Goal: Information Seeking & Learning: Find specific fact

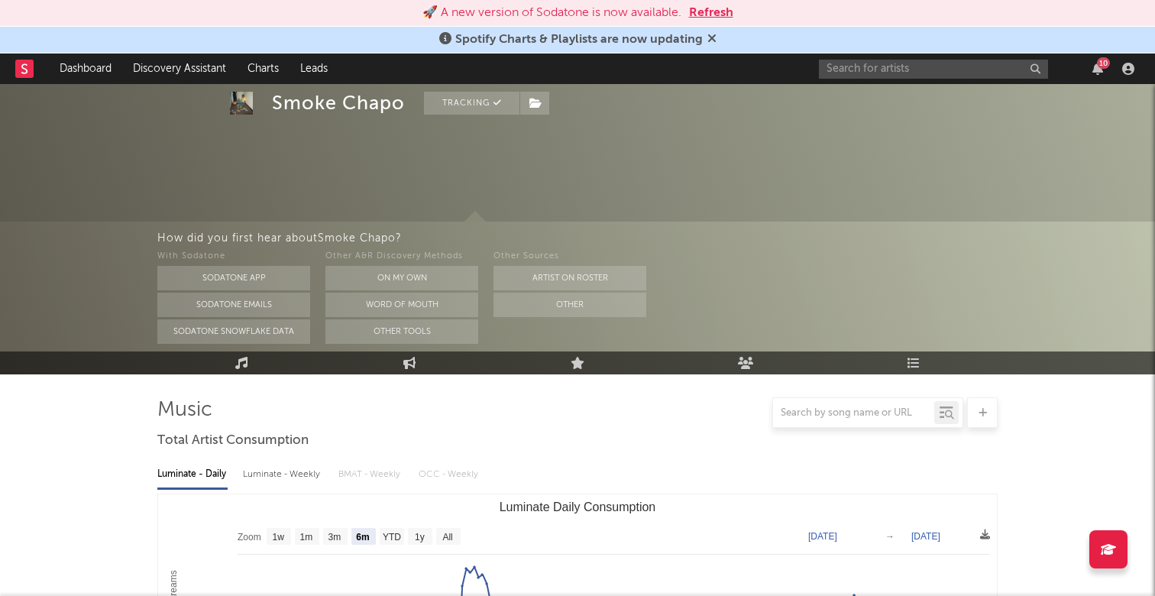
select select "6m"
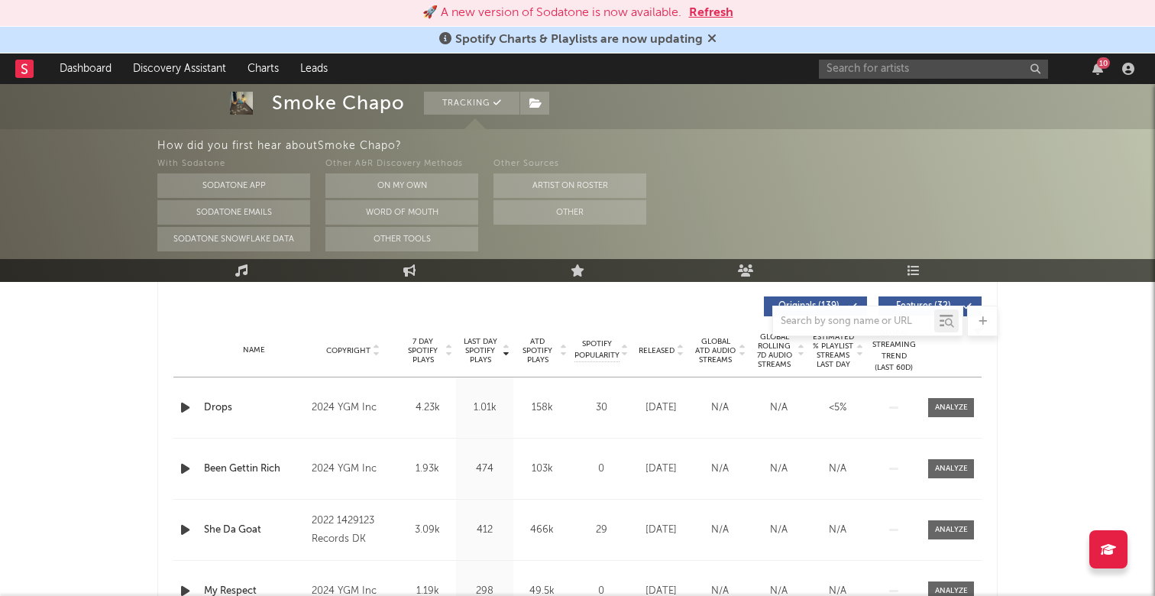
click at [1098, 65] on div "10" at bounding box center [1103, 62] width 13 height 11
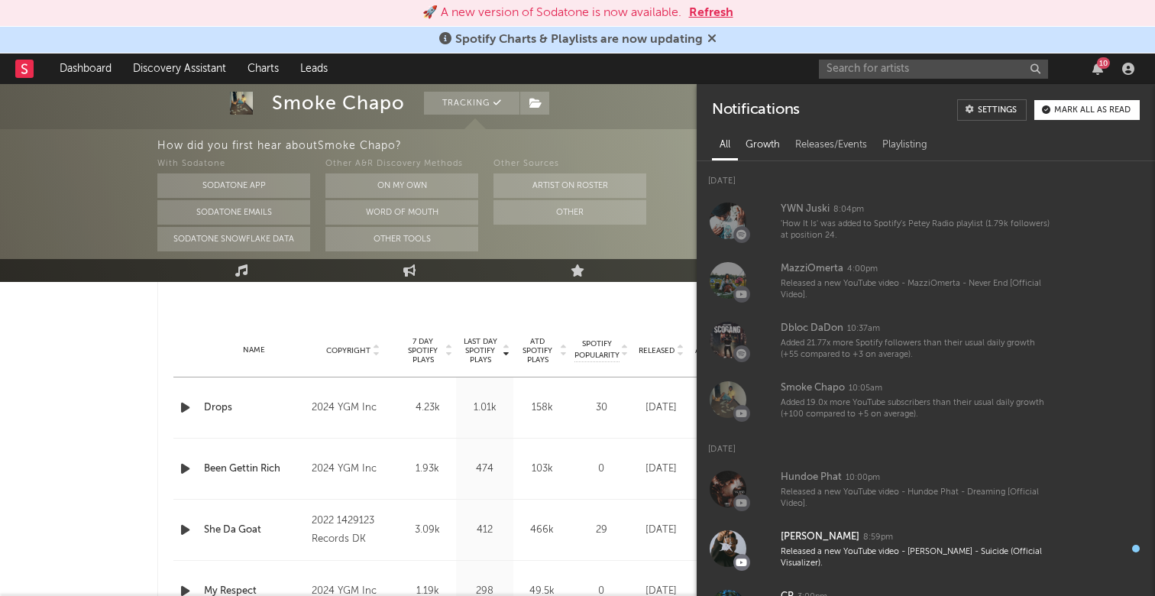
click at [761, 151] on div "Growth" at bounding box center [763, 145] width 50 height 26
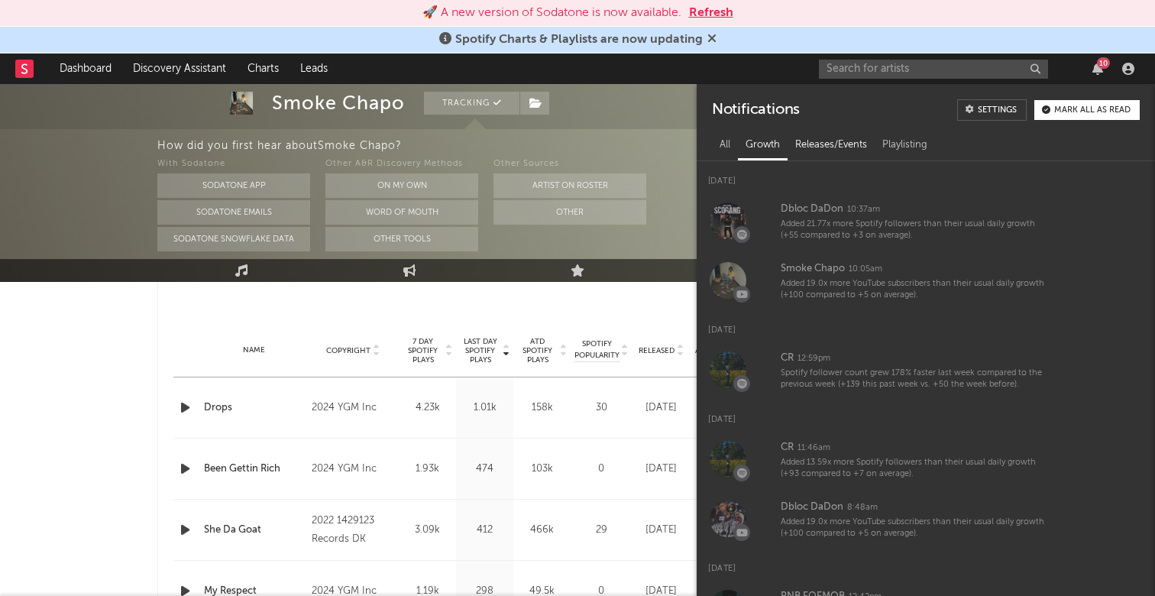
click at [823, 147] on div "Releases/Events" at bounding box center [831, 145] width 87 height 26
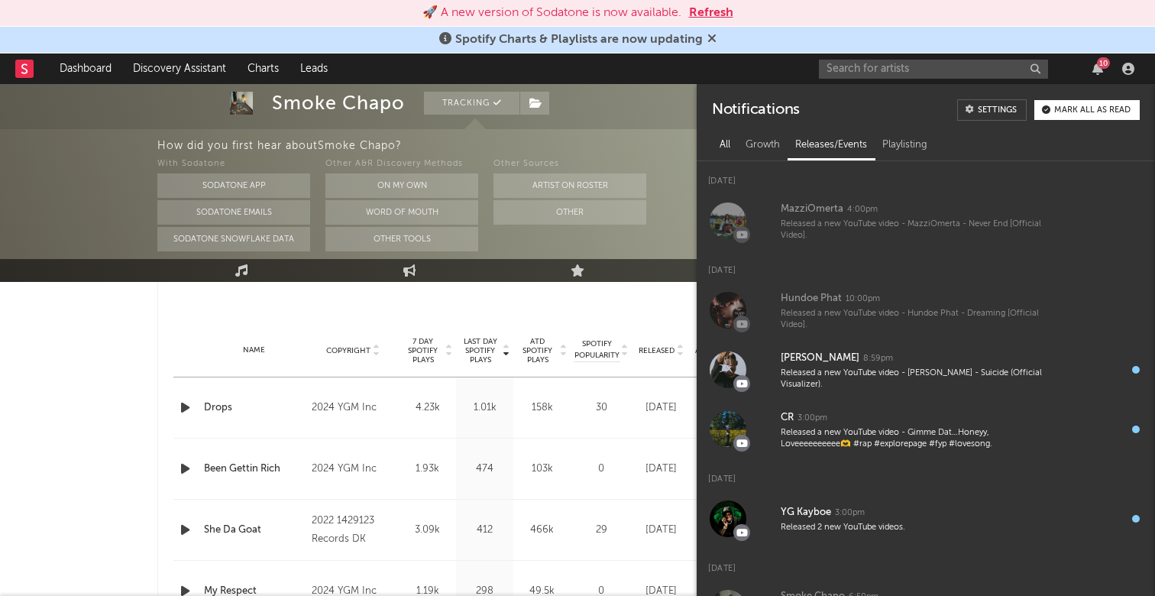
click at [726, 140] on div "All" at bounding box center [725, 145] width 26 height 26
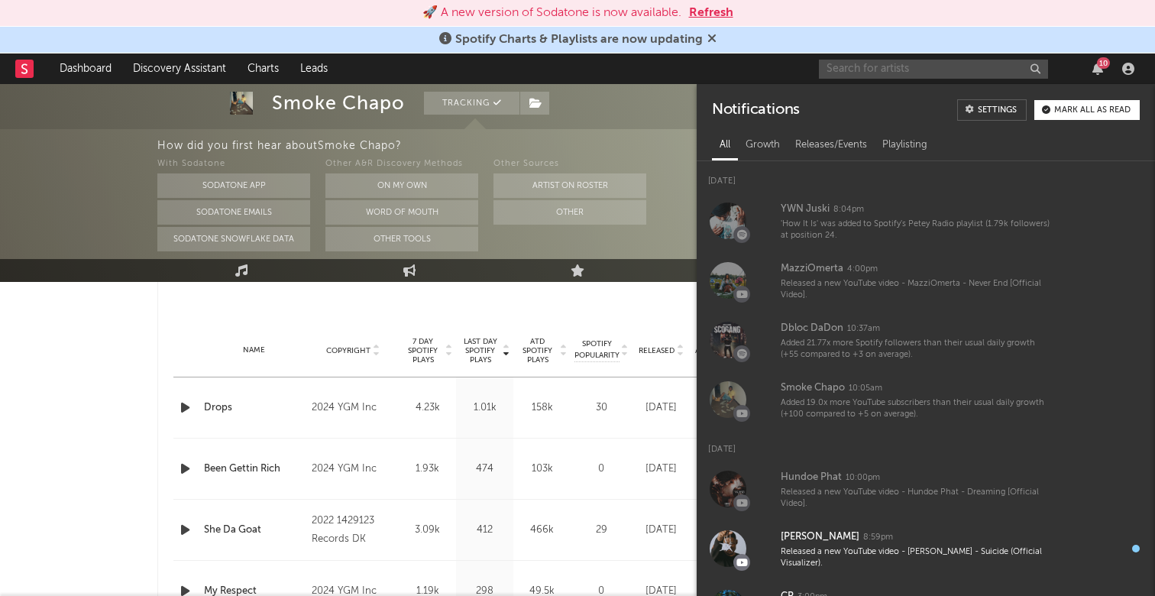
click at [893, 70] on input "text" at bounding box center [933, 69] width 229 height 19
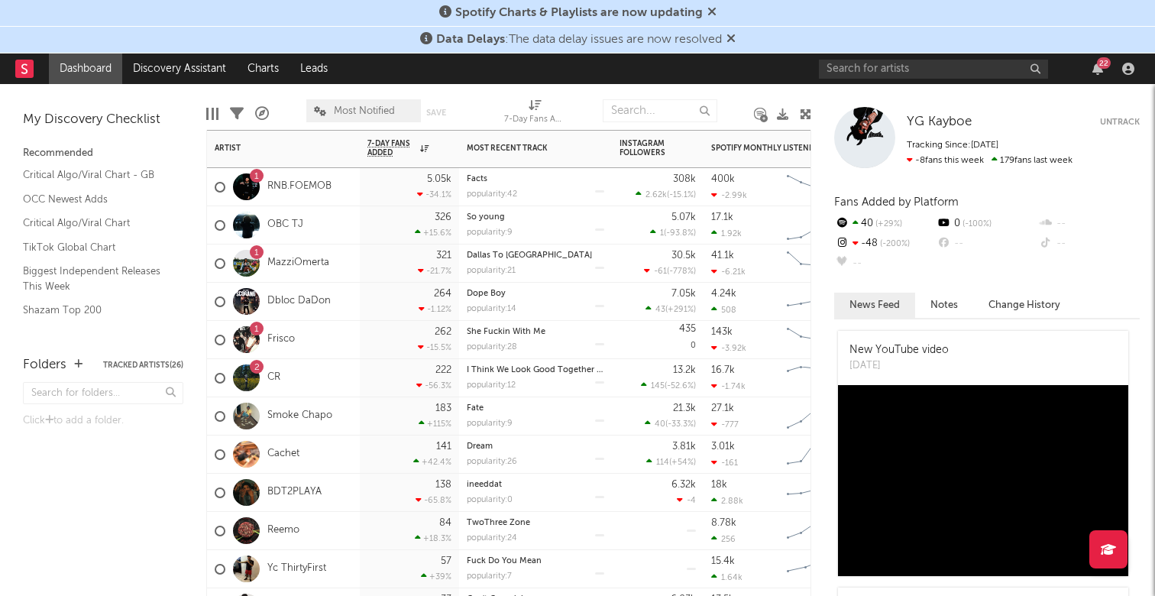
click at [280, 179] on div "1 RNB.FOEMOB" at bounding box center [273, 187] width 117 height 44
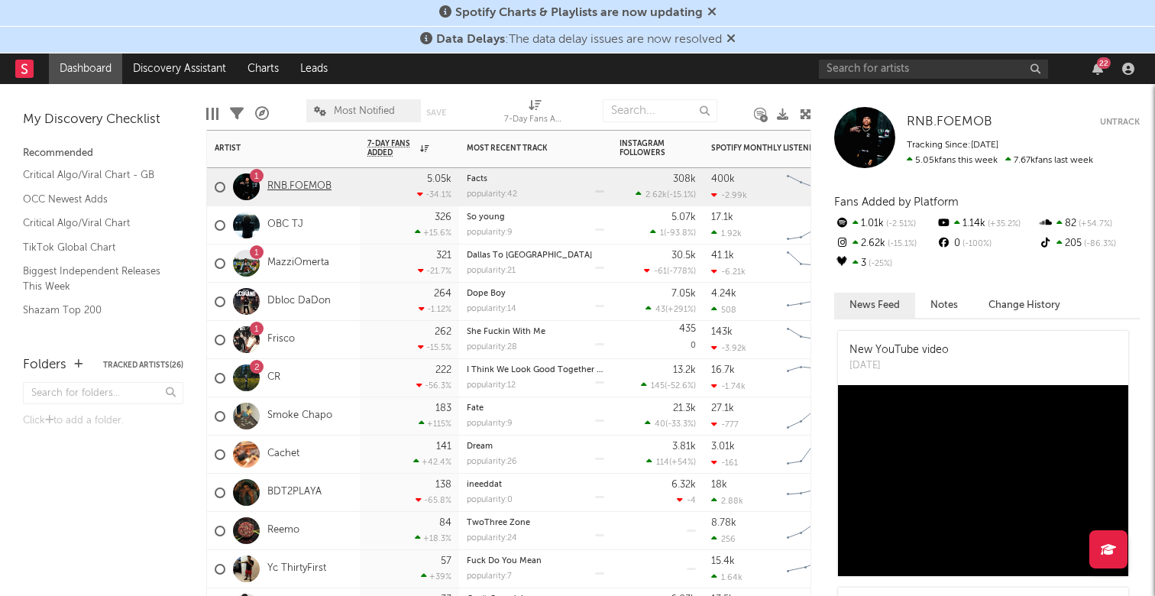
click at [281, 183] on link "RNB.FOEMOB" at bounding box center [299, 186] width 64 height 13
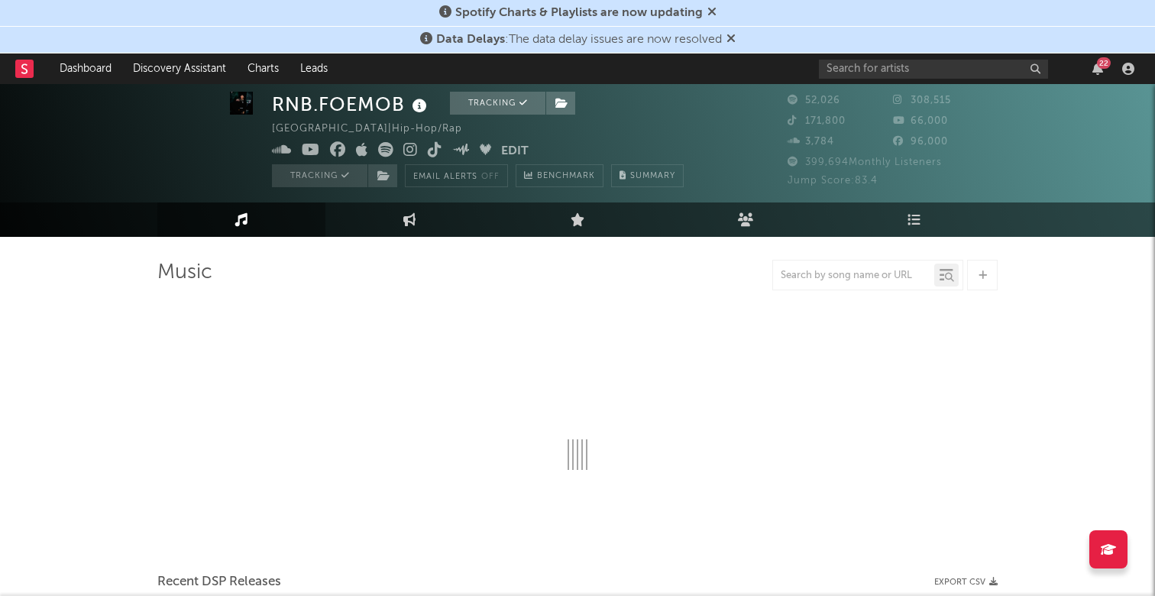
scroll to position [86, 0]
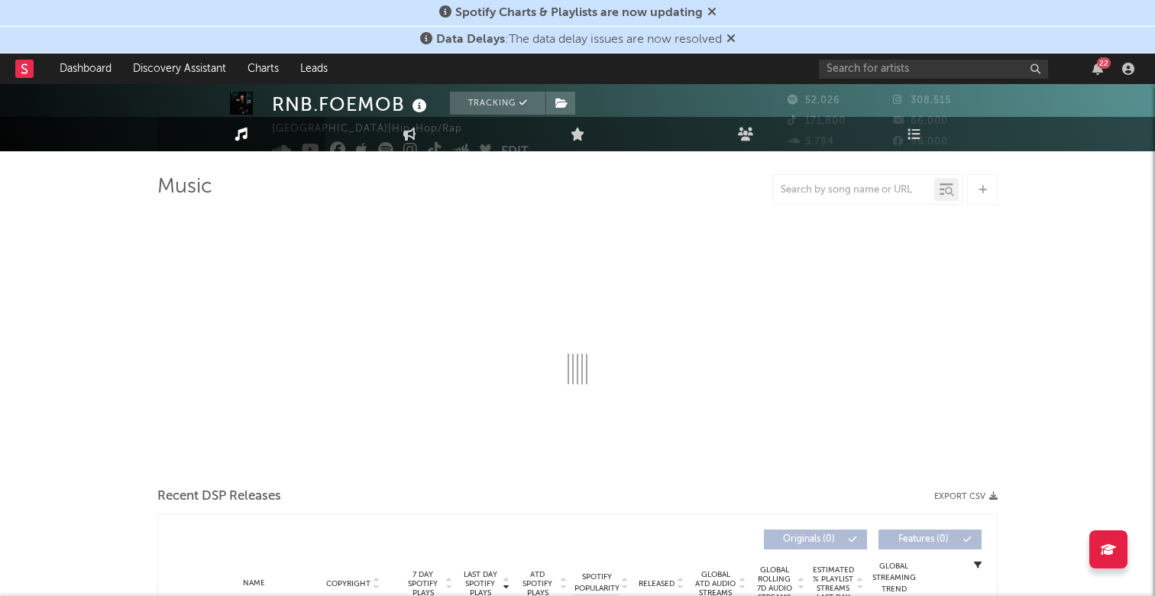
select select "6m"
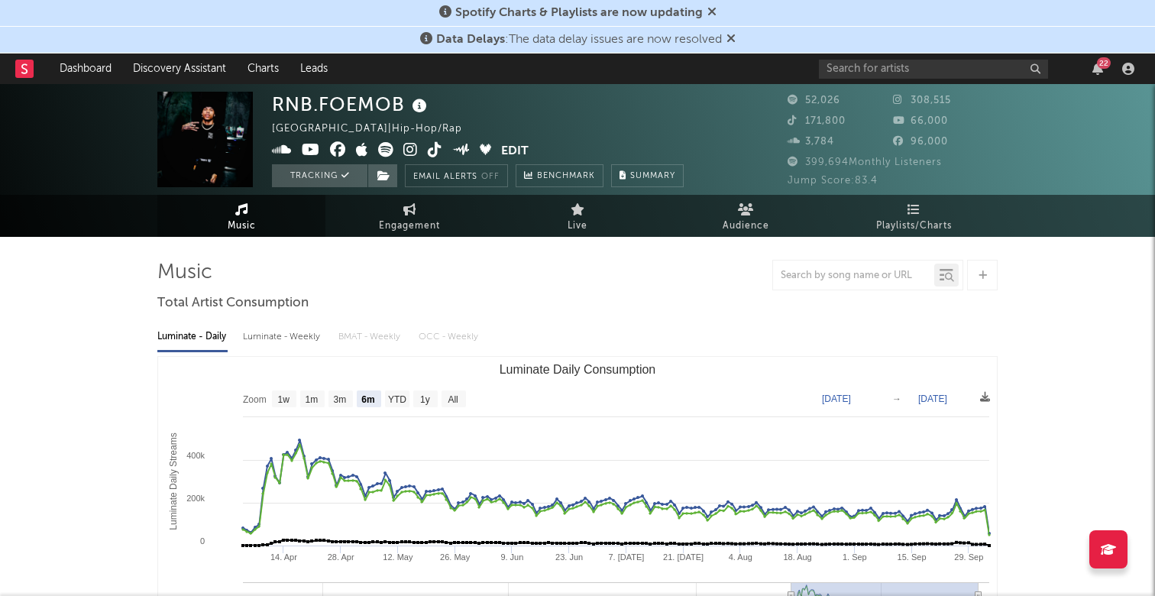
scroll to position [0, 0]
click at [928, 70] on input "text" at bounding box center [933, 69] width 229 height 19
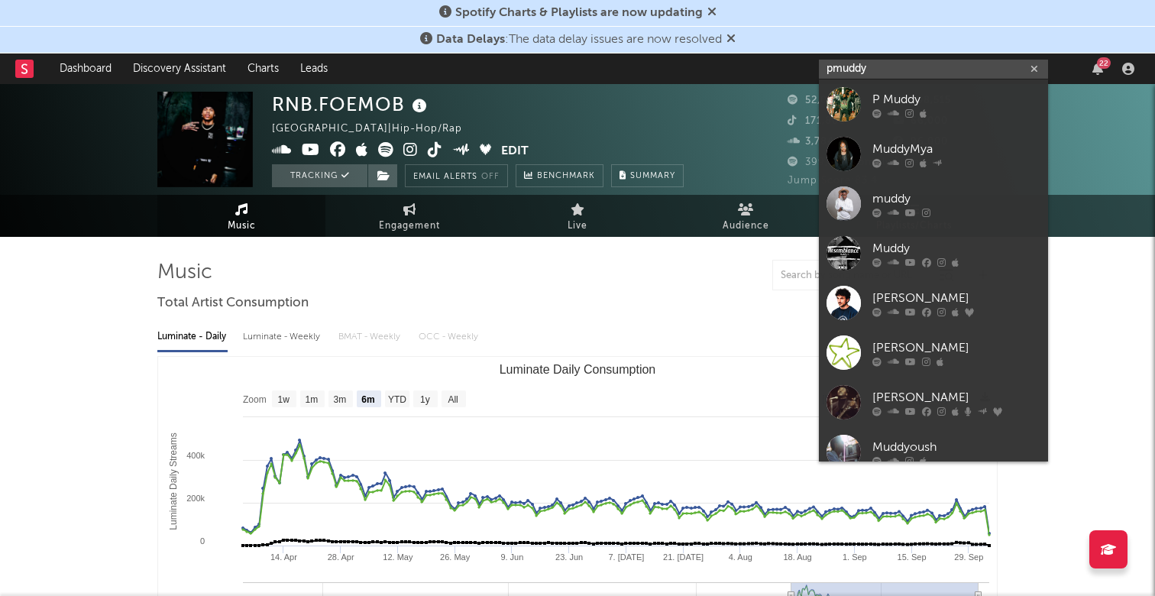
type input "muddy"
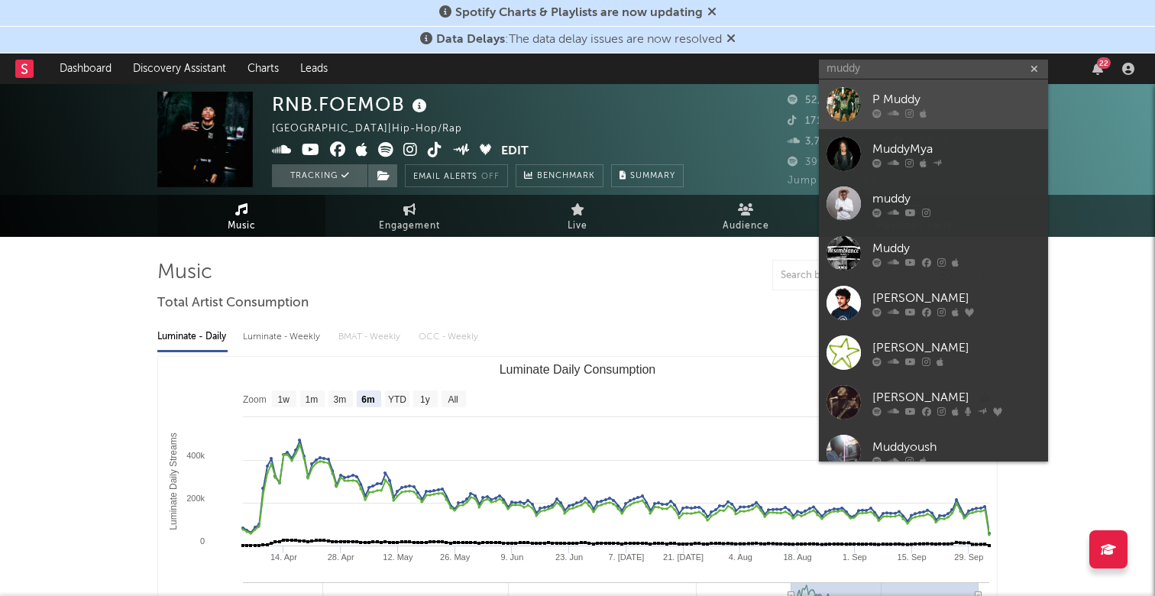
drag, startPoint x: 928, startPoint y: 70, endPoint x: 941, endPoint y: 96, distance: 29.4
click at [941, 96] on div "P Muddy" at bounding box center [957, 99] width 168 height 18
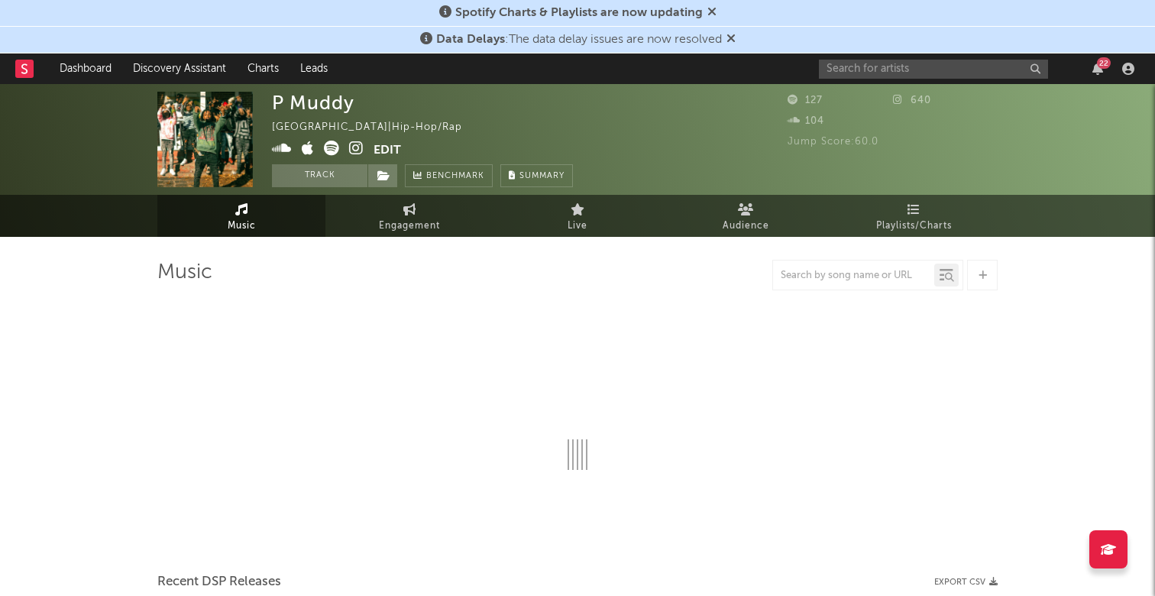
select select "1w"
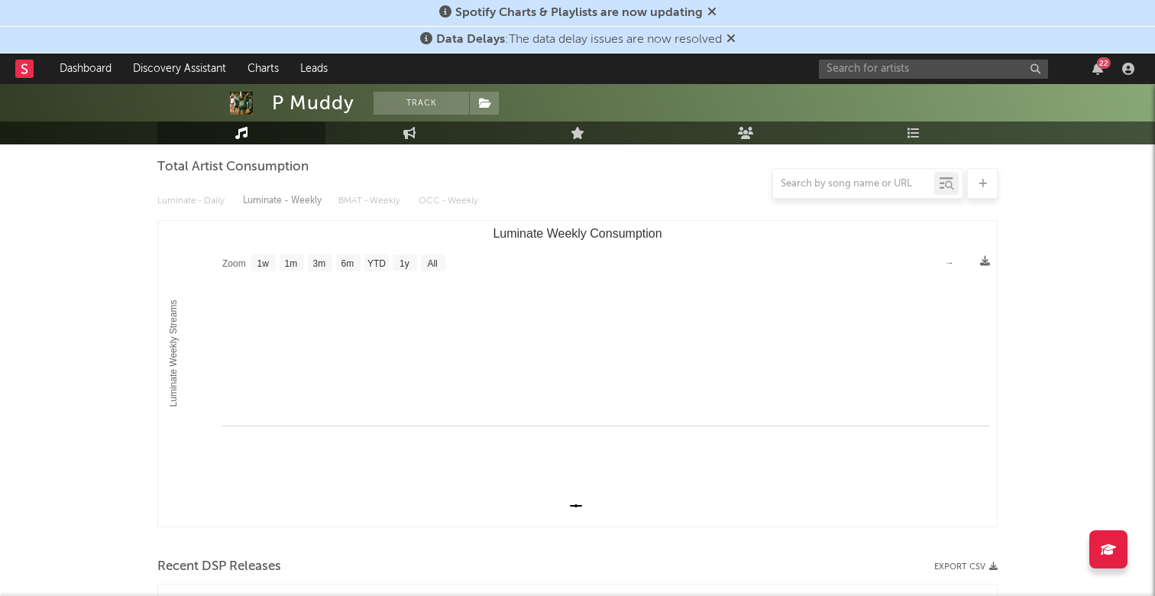
scroll to position [95, 0]
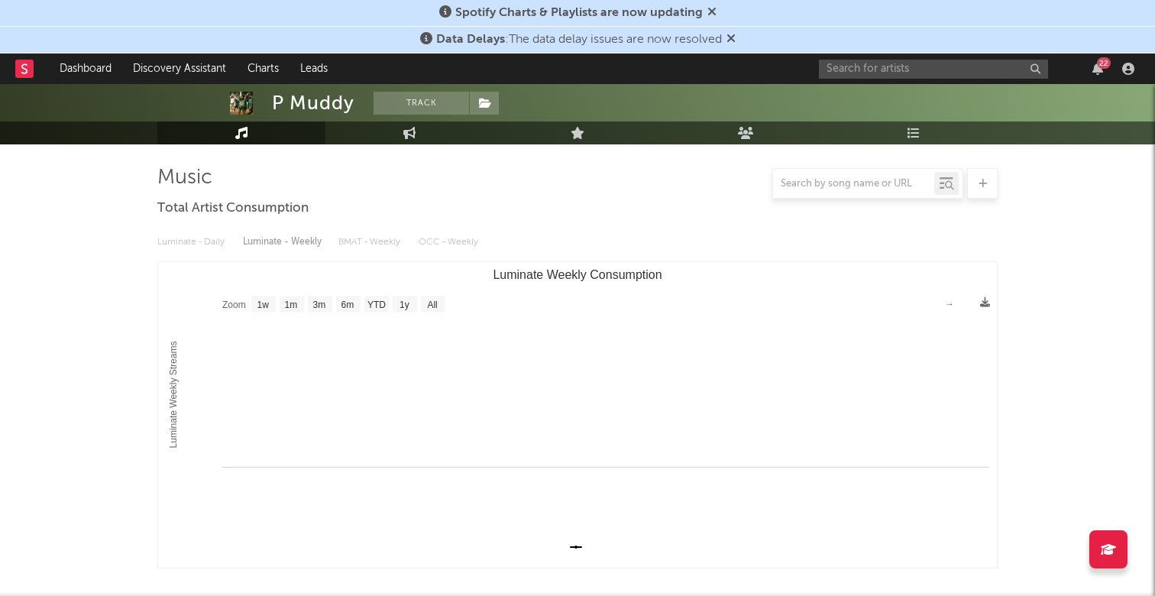
click at [1100, 62] on div "22" at bounding box center [1104, 62] width 14 height 11
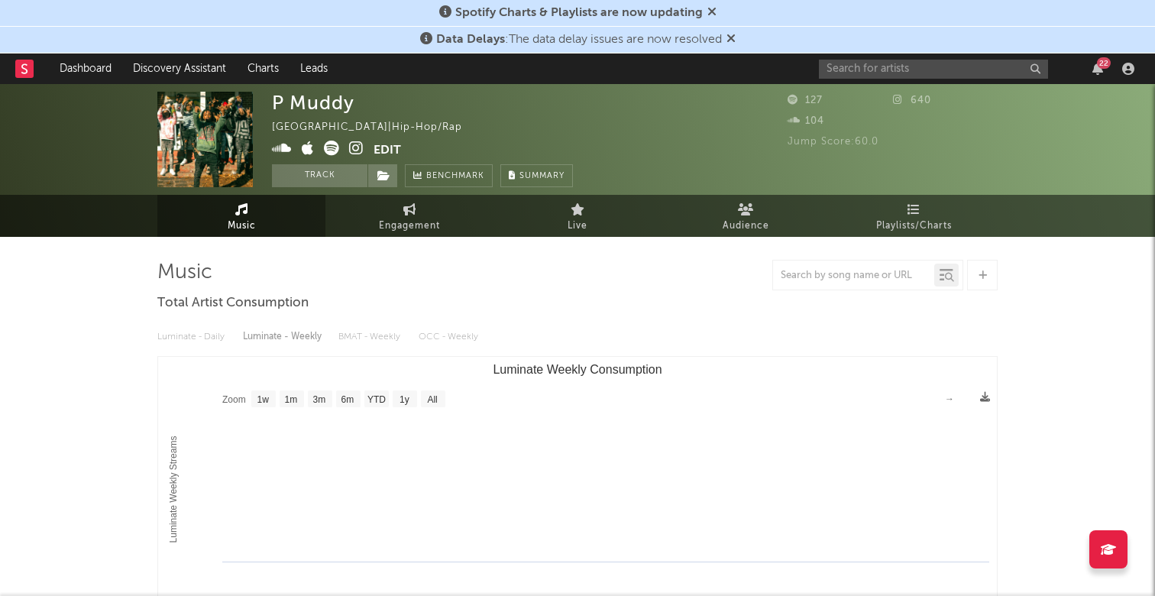
scroll to position [0, 0]
click at [1096, 66] on icon "button" at bounding box center [1098, 69] width 11 height 12
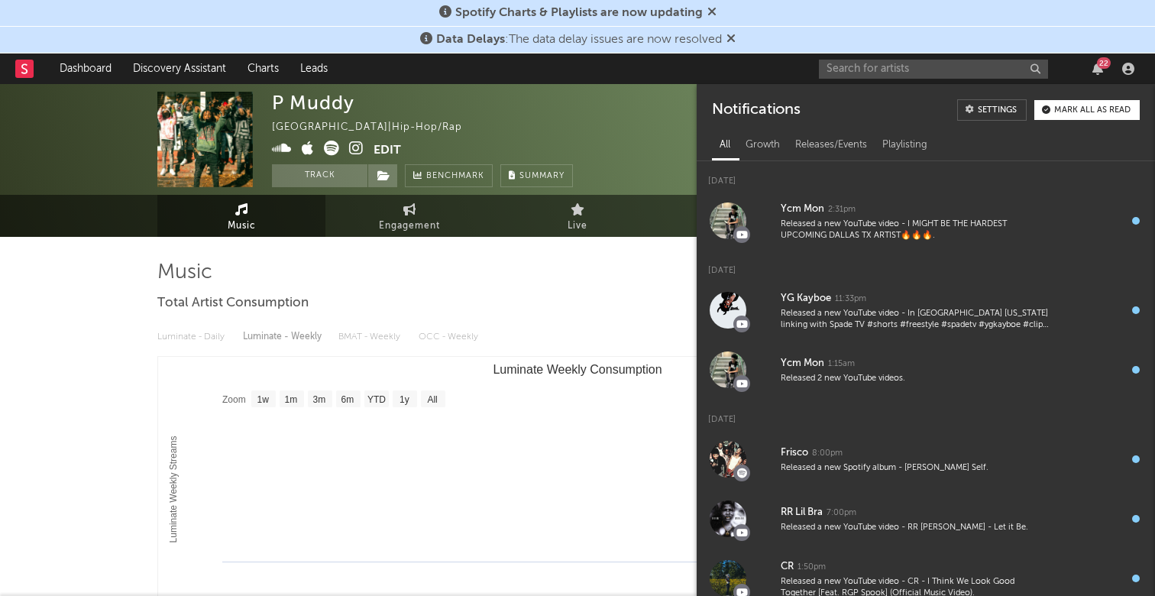
click at [575, 319] on div "Luminate - Daily Luminate - Weekly BMAT - Weekly OCC - Weekly Zoom 1w 1m 3m 6m …" at bounding box center [577, 491] width 841 height 351
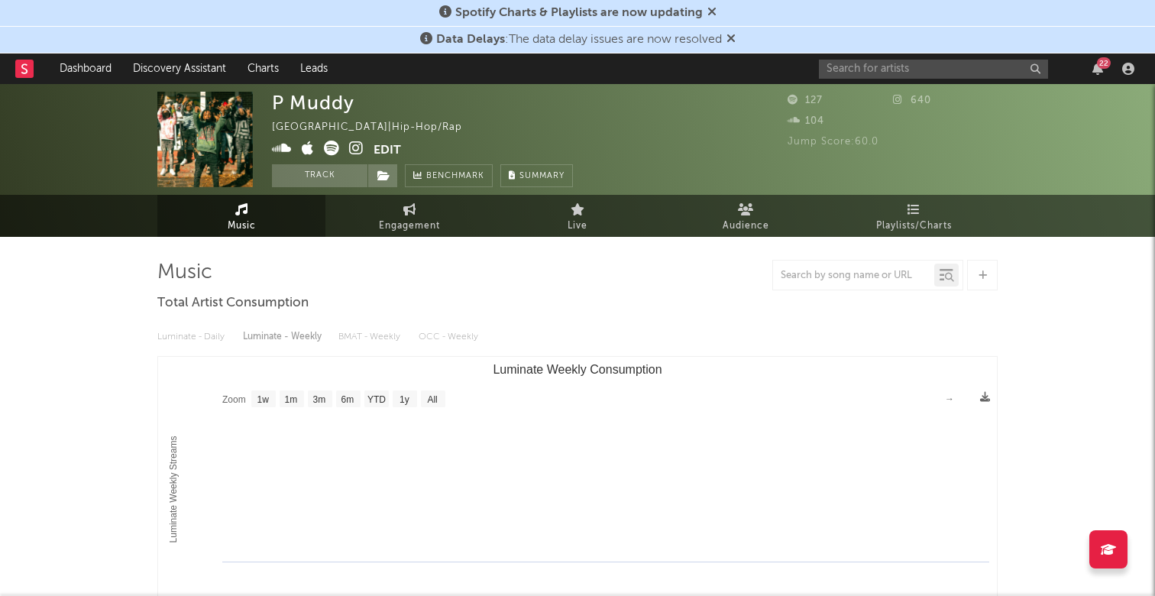
click at [733, 39] on icon at bounding box center [731, 38] width 9 height 12
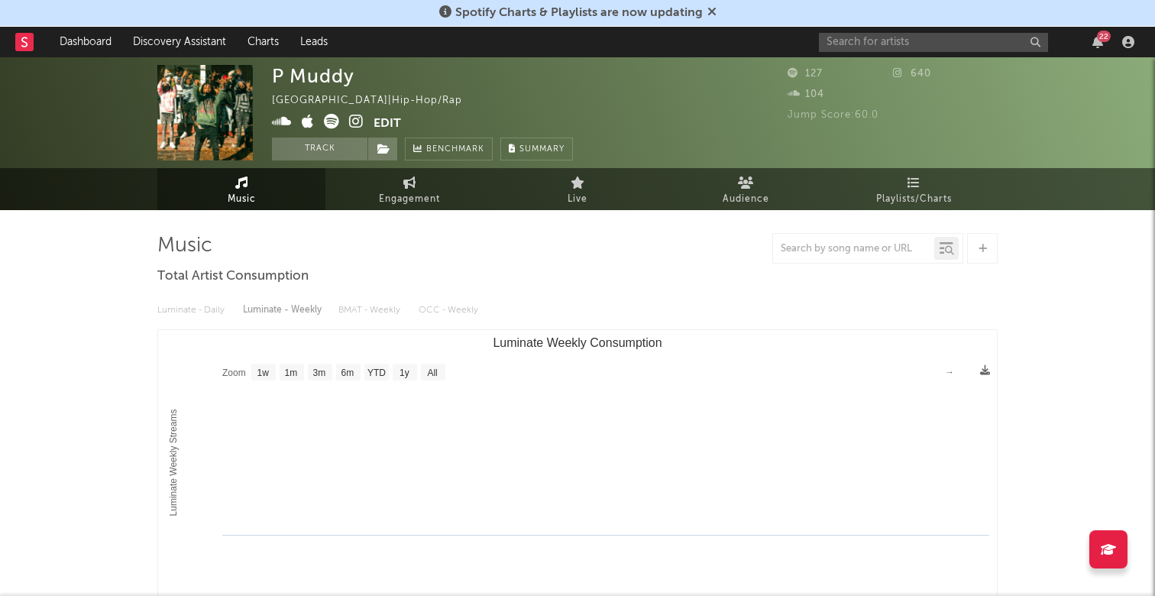
click at [710, 11] on icon at bounding box center [712, 11] width 9 height 12
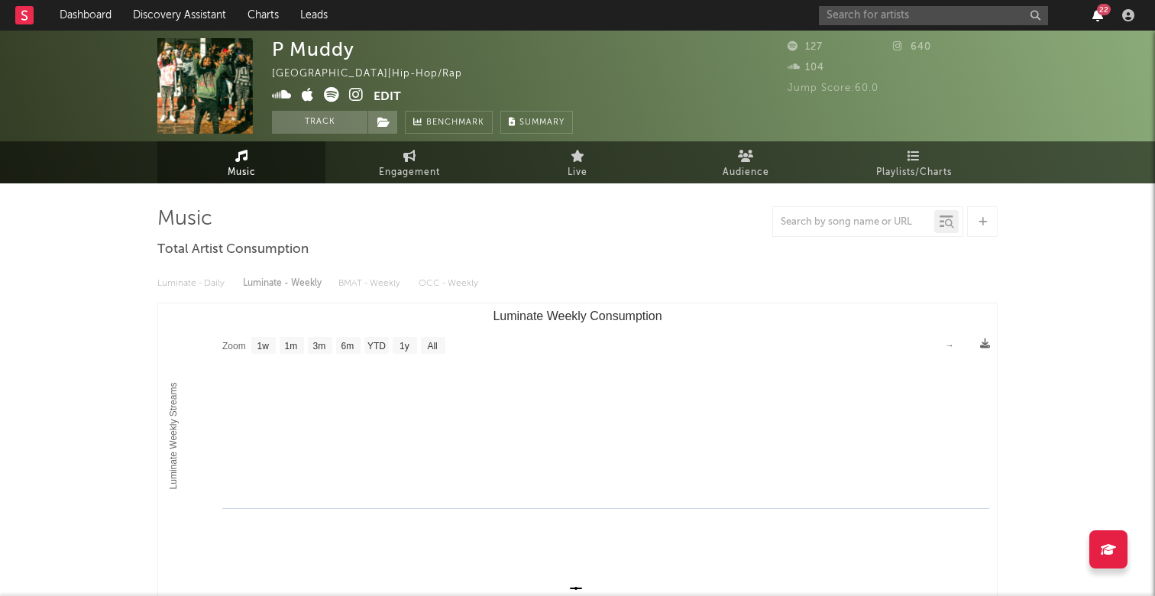
click at [1094, 15] on icon "button" at bounding box center [1098, 15] width 11 height 12
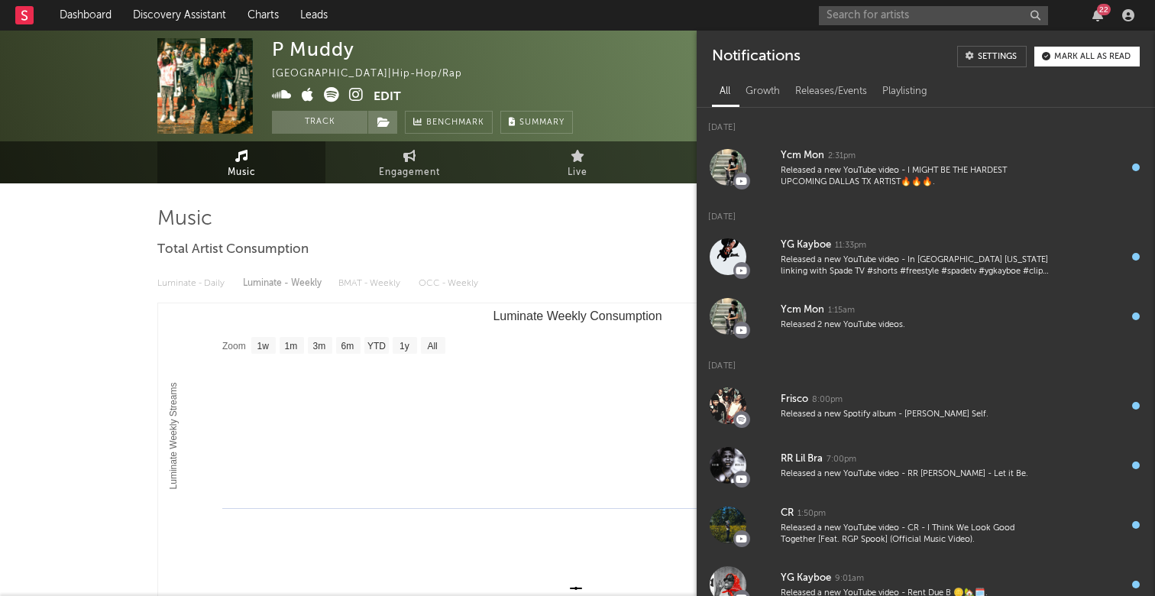
click at [455, 222] on div at bounding box center [577, 221] width 841 height 31
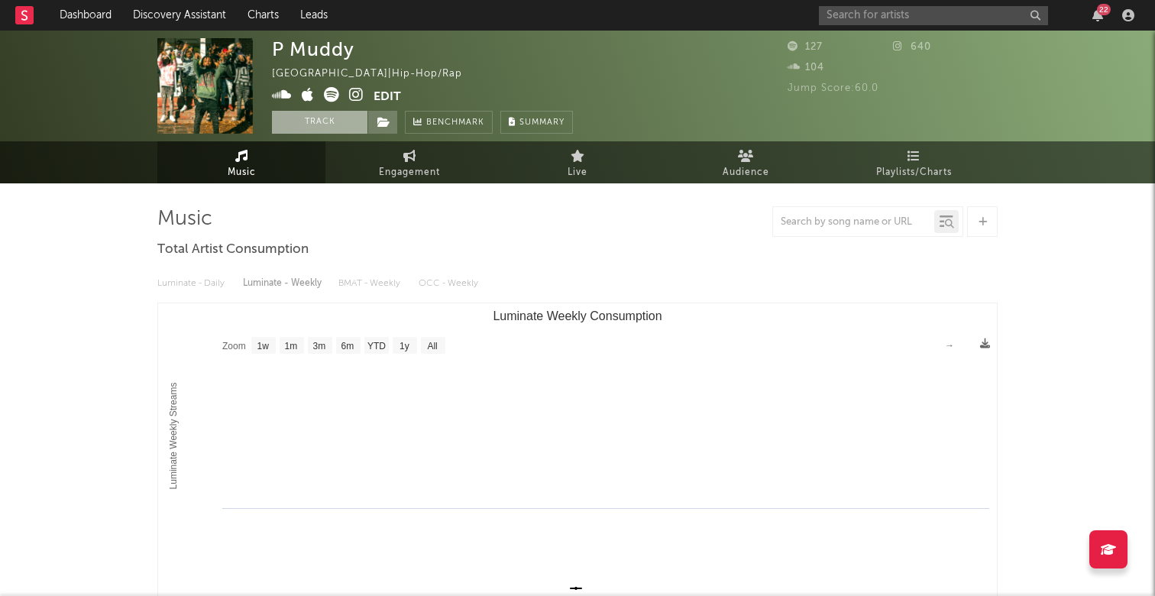
click at [318, 122] on button "Track" at bounding box center [320, 122] width 96 height 23
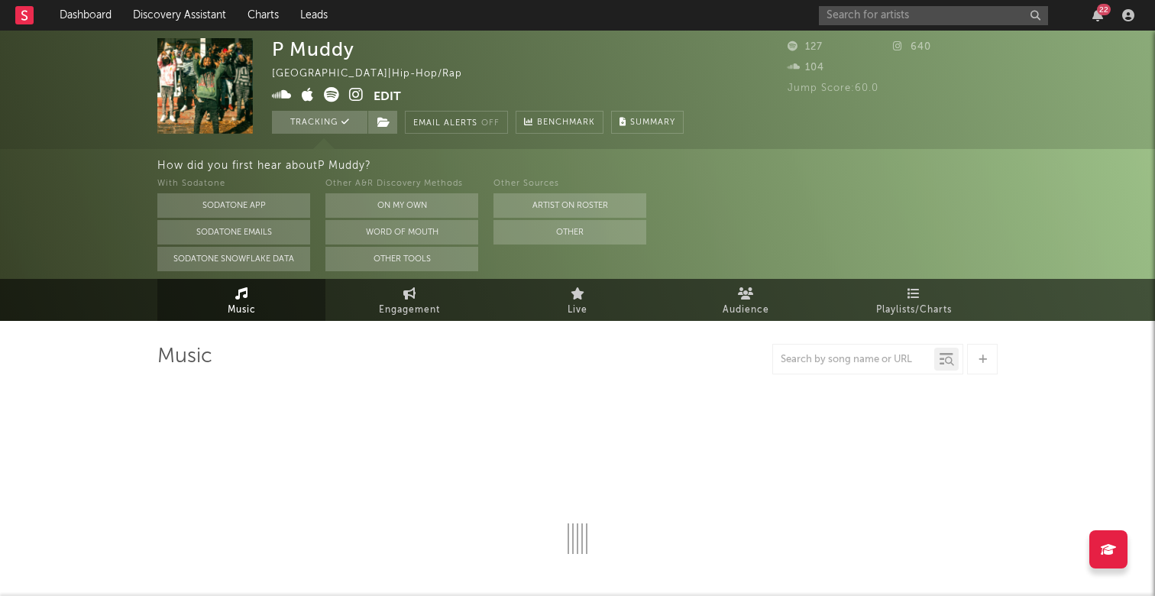
select select "1w"
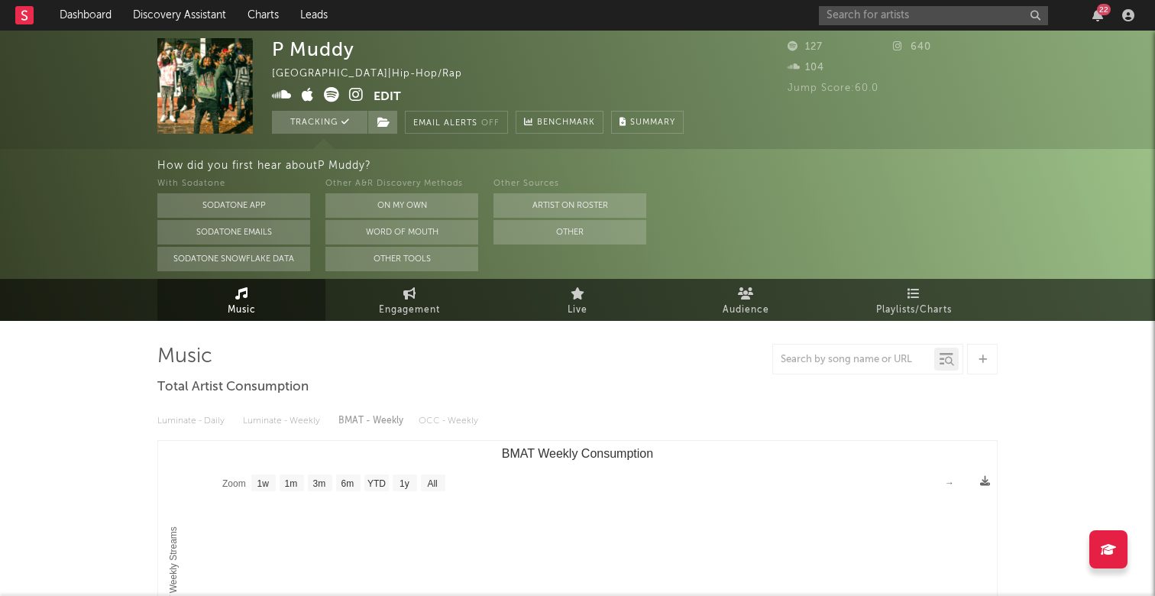
click at [1095, 6] on div "22" at bounding box center [979, 15] width 321 height 31
click at [1102, 15] on div "22" at bounding box center [1104, 9] width 14 height 11
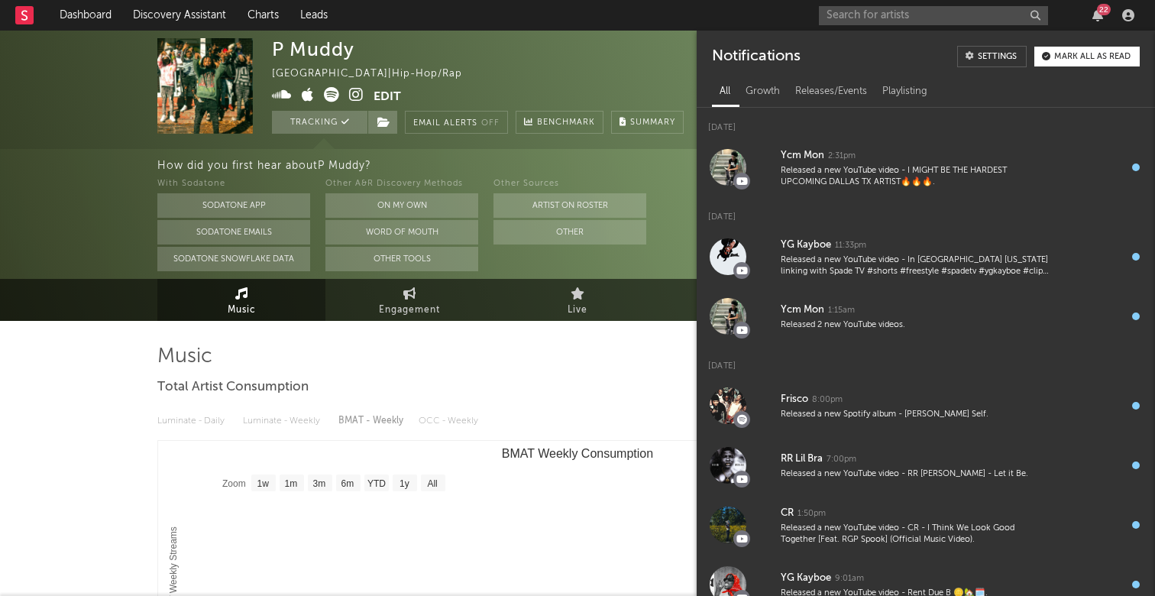
click at [732, 21] on nav "Dashboard Discovery Assistant Charts Leads 22" at bounding box center [577, 15] width 1155 height 31
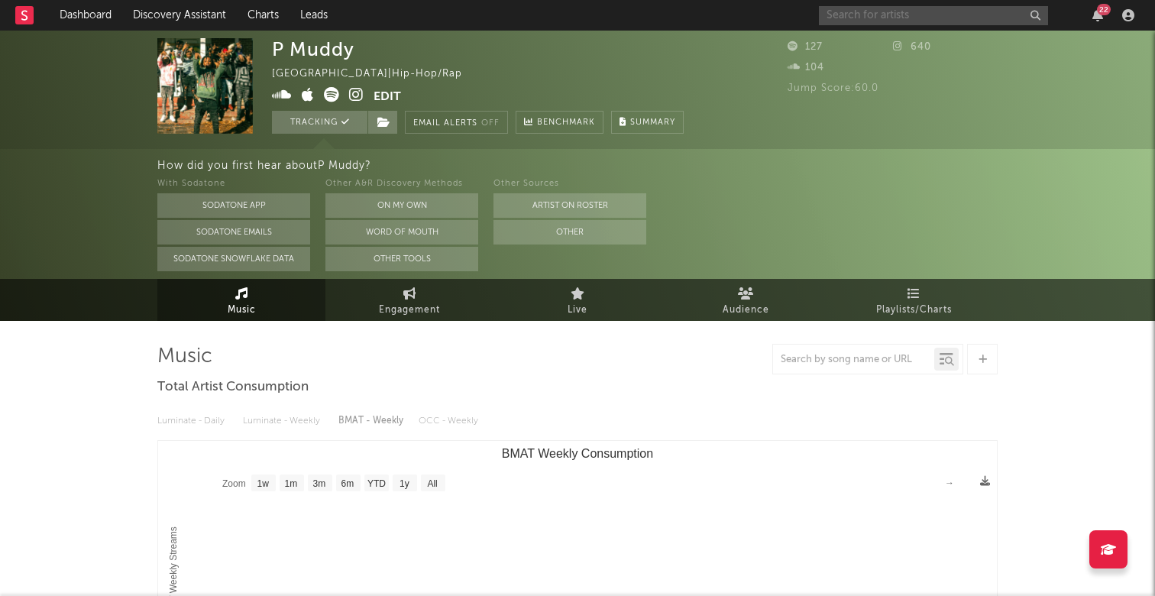
click at [896, 21] on input "text" at bounding box center [933, 15] width 229 height 19
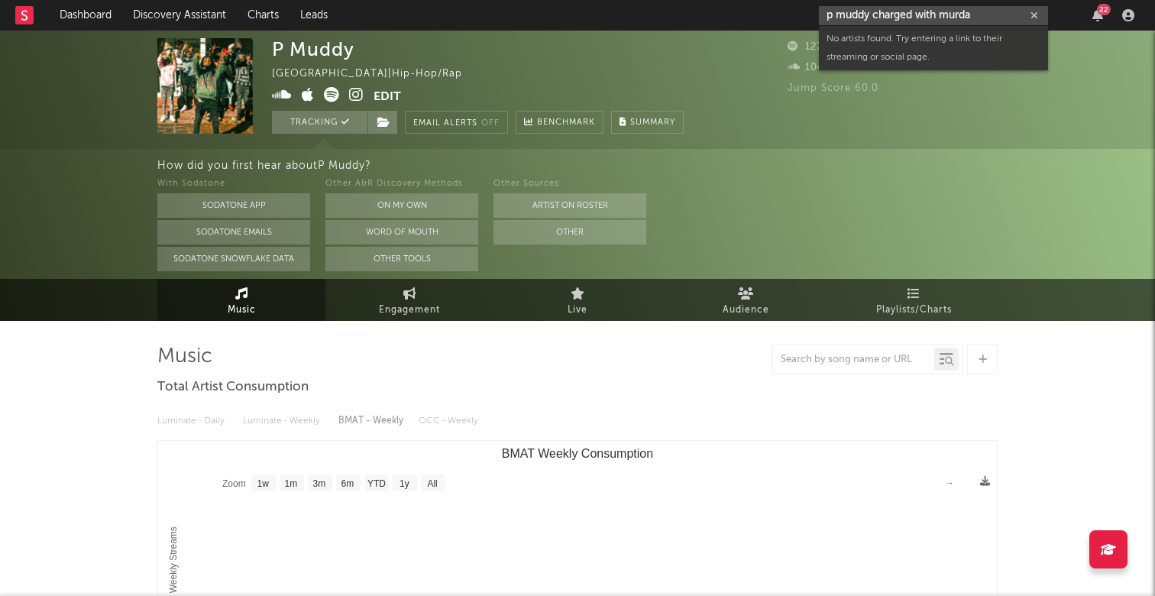
type input "p muddy charged with murda"
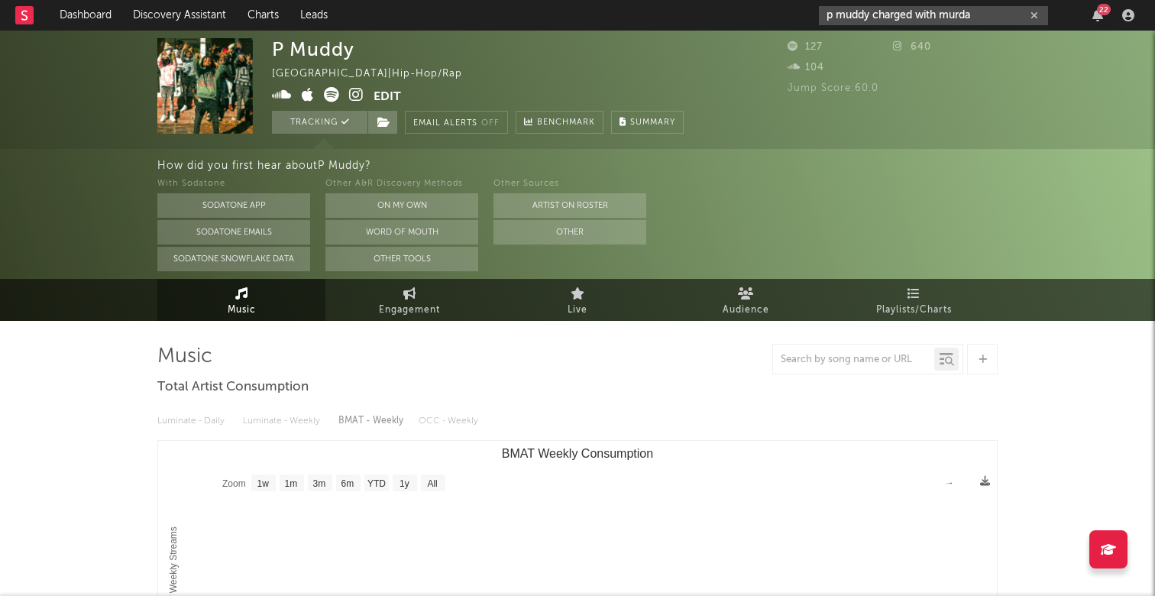
click at [1033, 21] on button "button" at bounding box center [1035, 15] width 12 height 15
